Goal: Find specific page/section: Find specific page/section

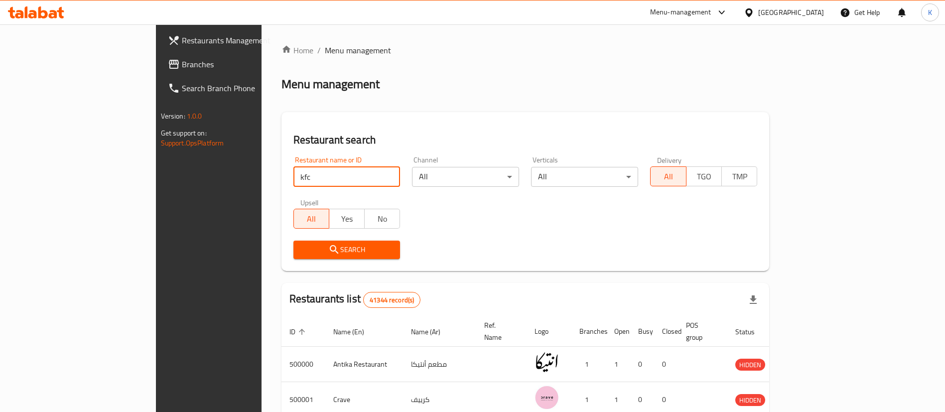
type input "kfc"
click button "Search" at bounding box center [347, 250] width 107 height 18
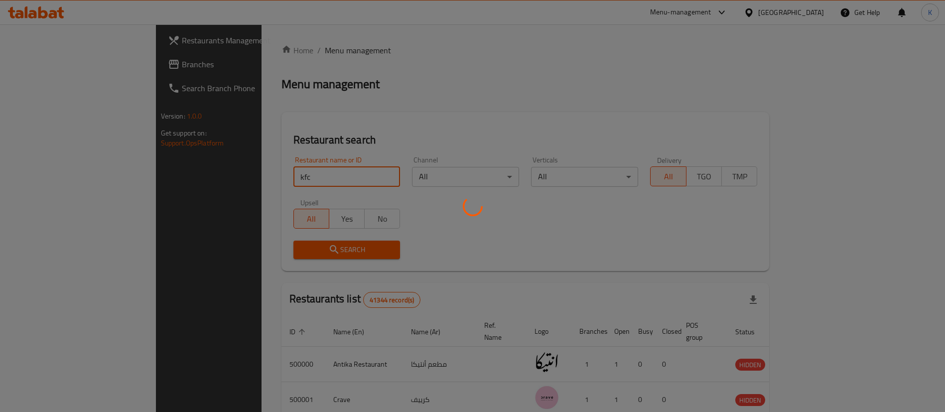
scroll to position [331, 0]
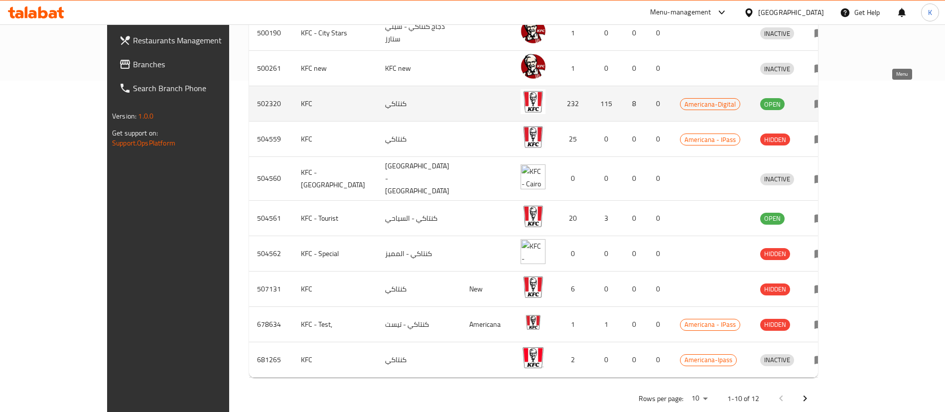
click at [826, 100] on icon "enhanced table" at bounding box center [820, 104] width 11 height 8
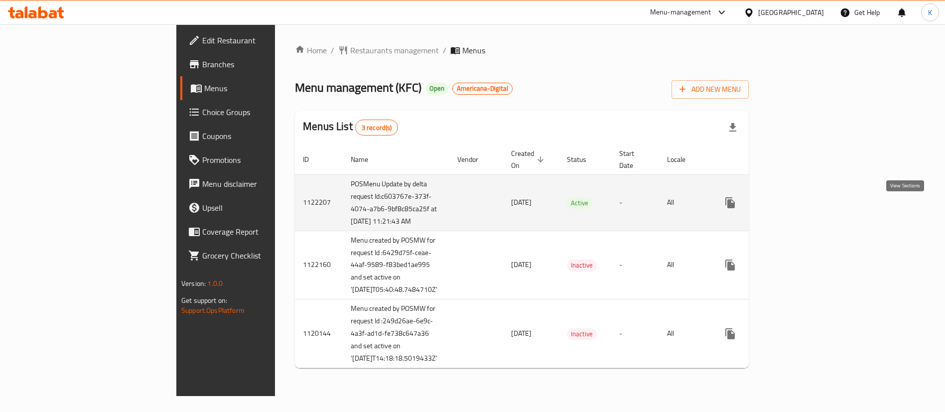
click at [808, 209] on icon "enhanced table" at bounding box center [802, 203] width 12 height 12
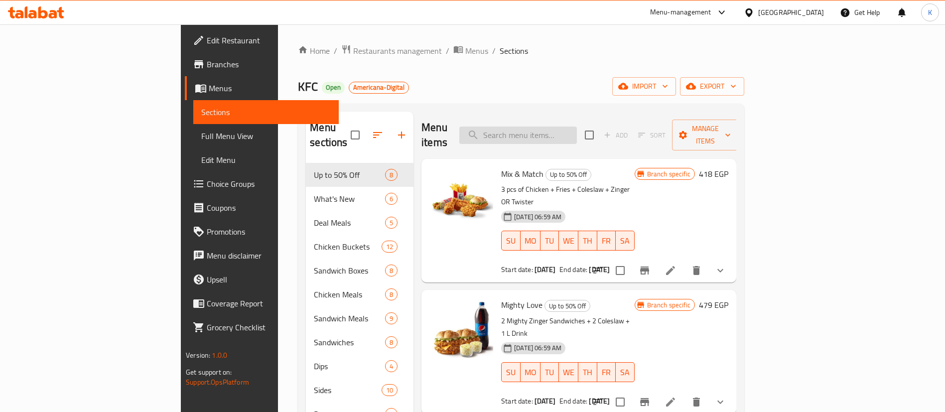
click at [577, 127] on input "search" at bounding box center [519, 135] width 118 height 17
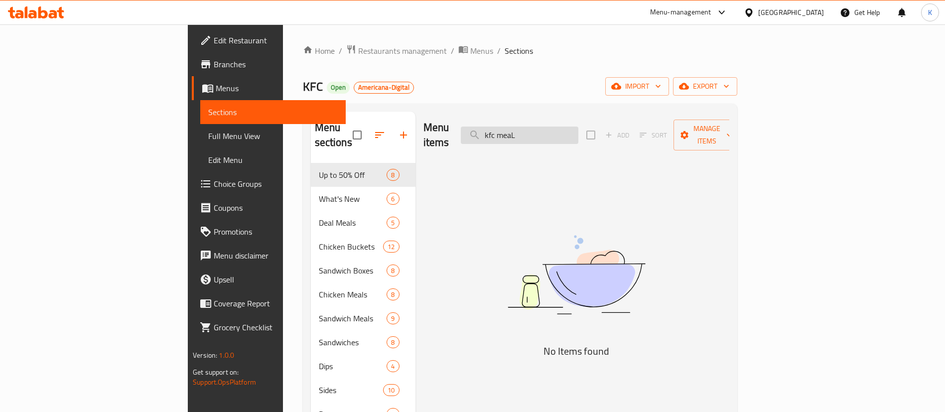
type input "kfc mea"
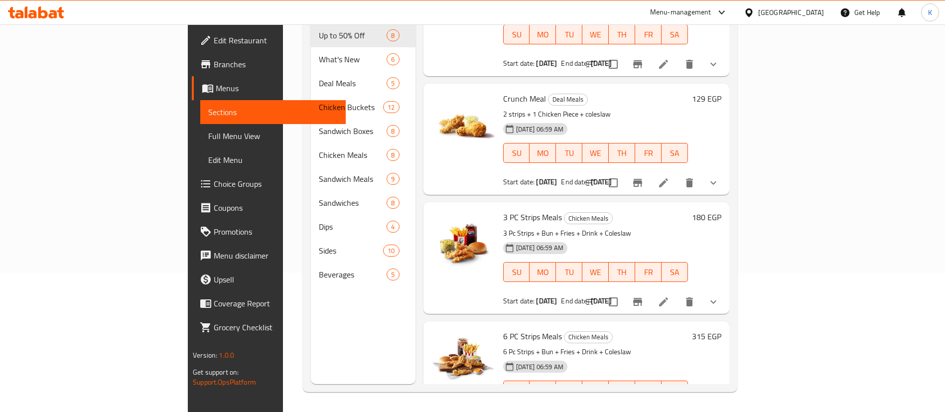
scroll to position [326, 0]
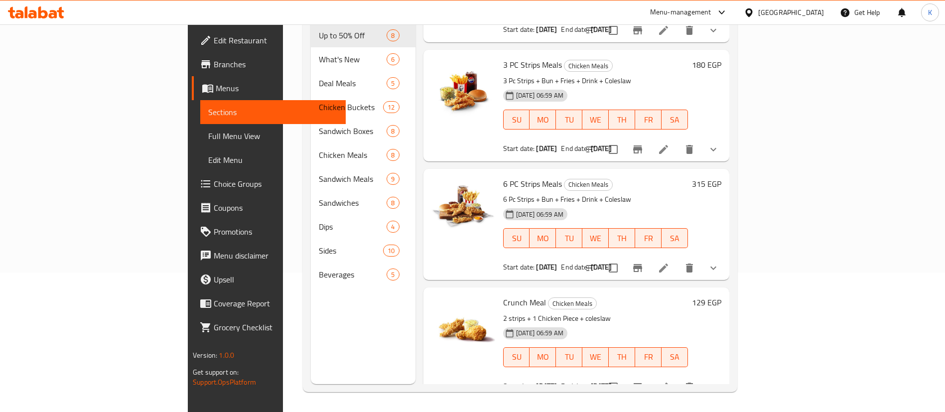
type input "meal"
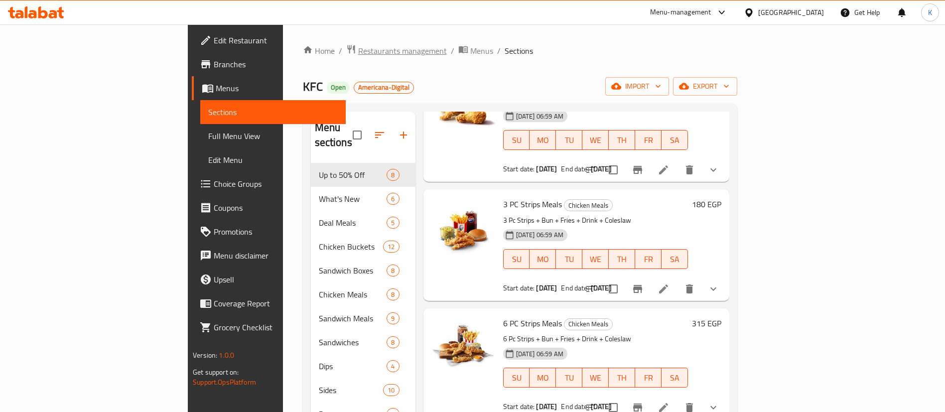
click at [358, 52] on span "Restaurants management" at bounding box center [402, 51] width 89 height 12
